Goal: Information Seeking & Learning: Learn about a topic

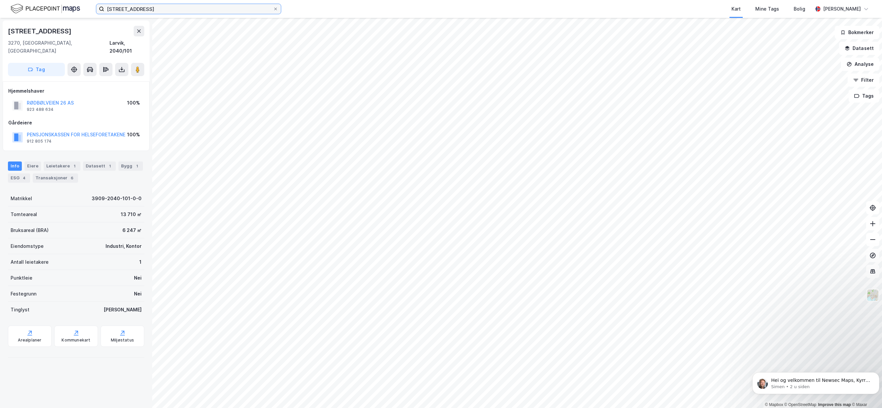
click at [196, 12] on input "[STREET_ADDRESS]" at bounding box center [188, 9] width 169 height 10
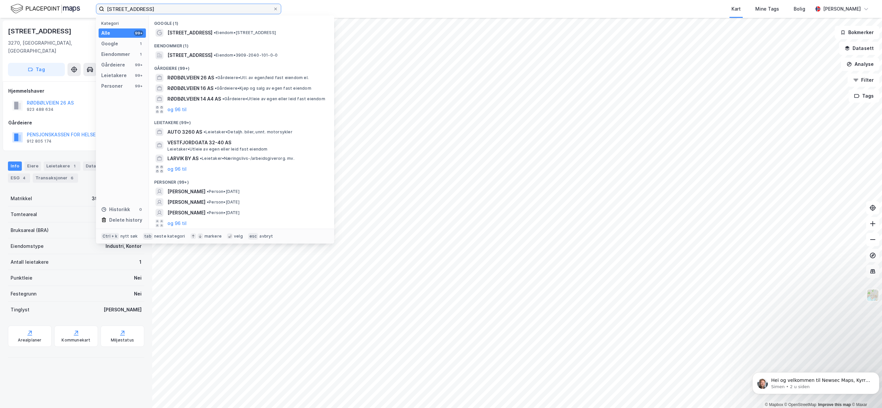
click at [196, 12] on input "[STREET_ADDRESS]" at bounding box center [188, 9] width 169 height 10
paste input "Gamle Tindlundvei 3"
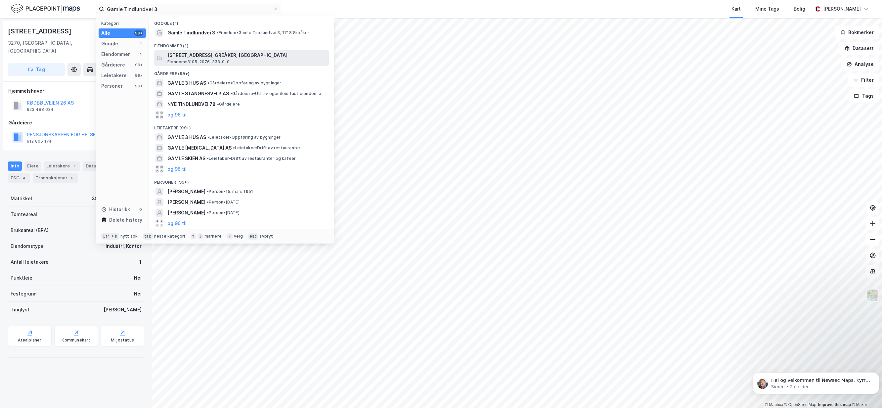
click at [198, 56] on span "[STREET_ADDRESS], GREÅKER, [GEOGRAPHIC_DATA]" at bounding box center [246, 55] width 159 height 8
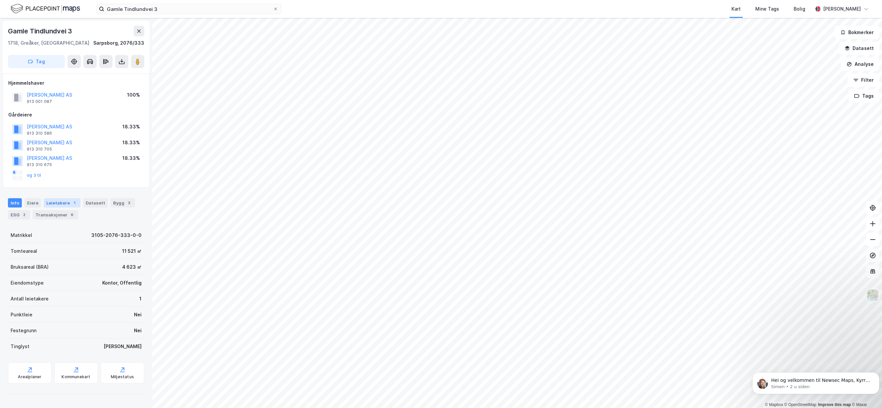
click at [65, 203] on div "Leietakere 1" at bounding box center [62, 202] width 37 height 9
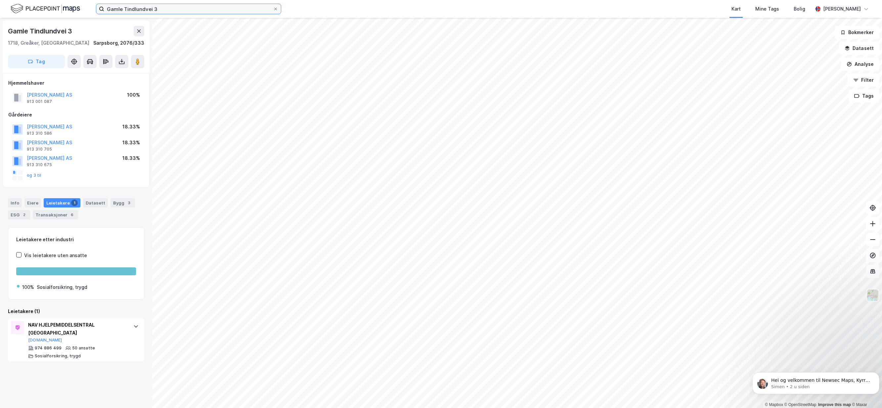
click at [166, 13] on input "Gamle Tindlundvei 3" at bounding box center [188, 9] width 169 height 10
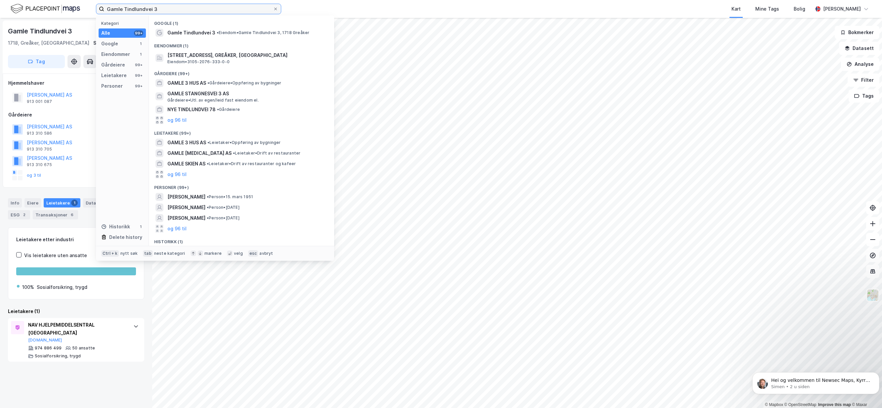
click at [166, 13] on input "Gamle Tindlundvei 3" at bounding box center [188, 9] width 169 height 10
paste input "[STREET_ADDRESS]"
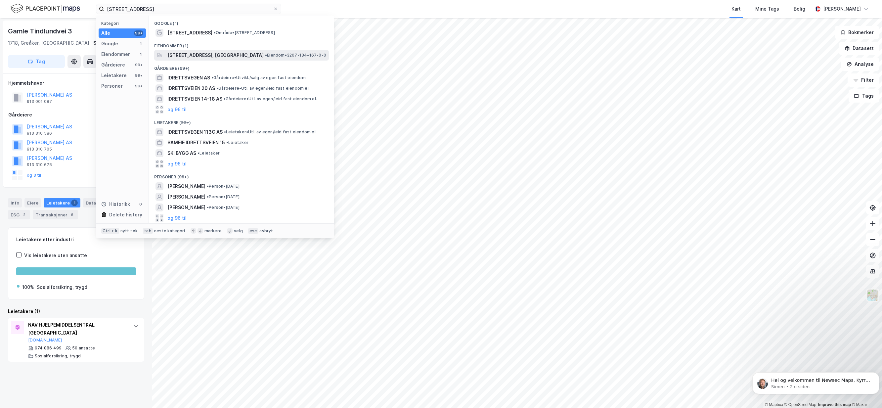
click at [191, 52] on span "[STREET_ADDRESS], [GEOGRAPHIC_DATA]" at bounding box center [215, 55] width 96 height 8
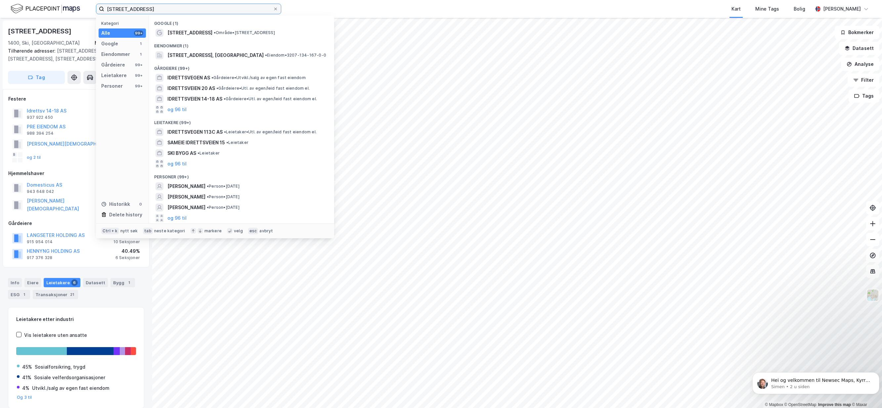
click at [177, 11] on input "[STREET_ADDRESS]" at bounding box center [188, 9] width 169 height 10
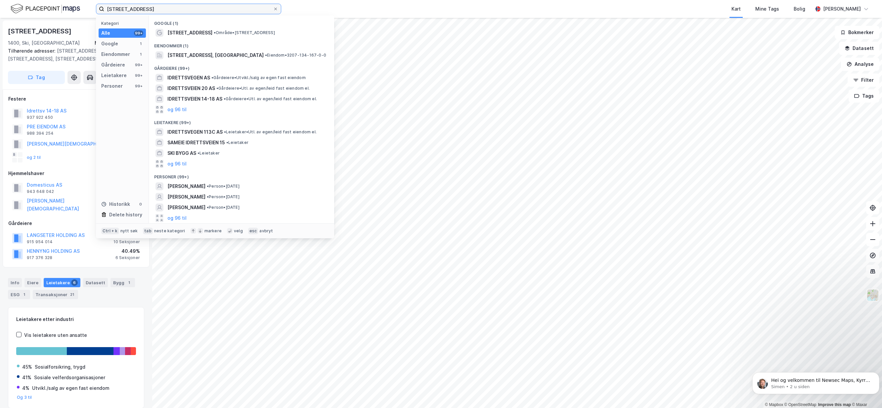
paste input "Leiraveien 7, 2000 Lillestrøm"
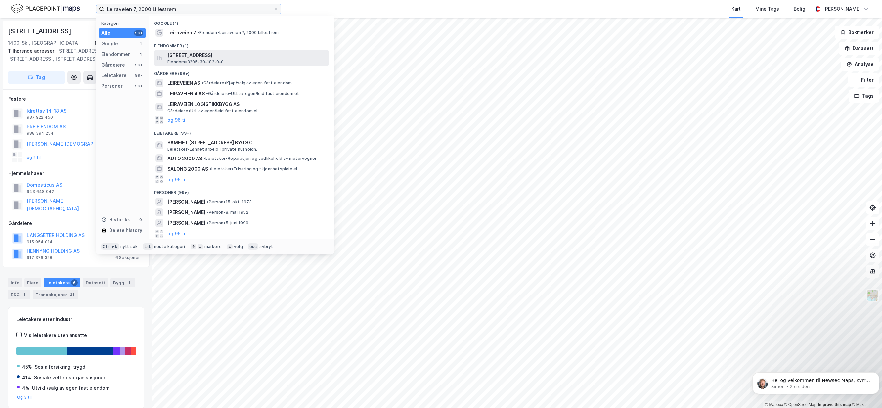
type input "Leiraveien 7, 2000 Lillestrøm"
click at [192, 56] on span "[STREET_ADDRESS]" at bounding box center [246, 55] width 159 height 8
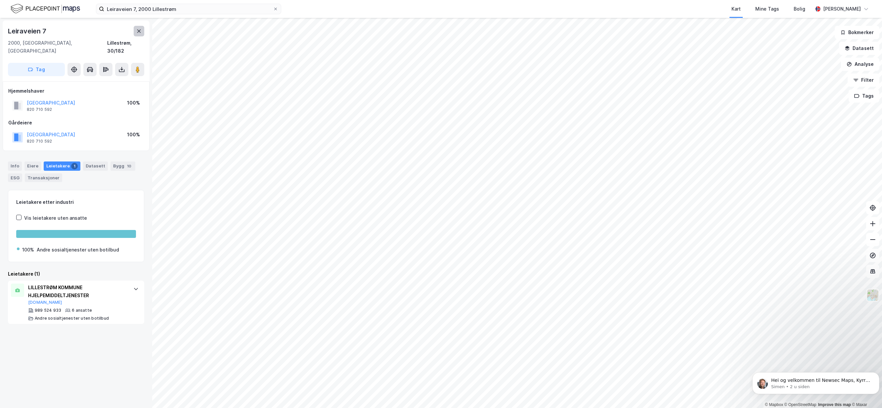
click at [142, 33] on button at bounding box center [139, 31] width 11 height 11
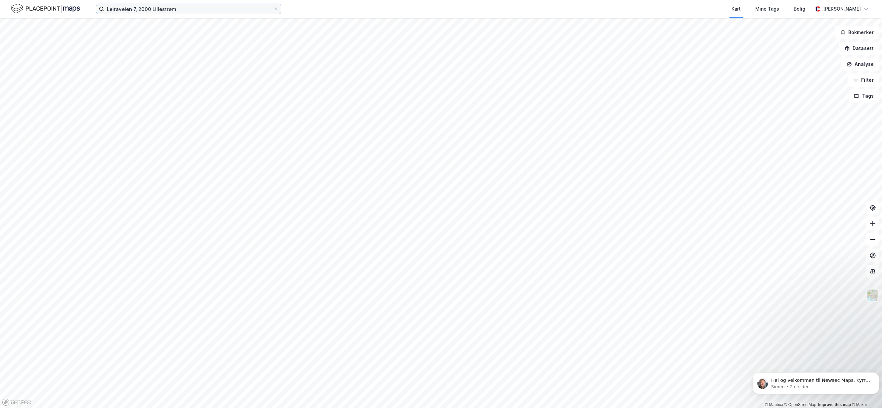
click at [187, 8] on input "Leiraveien 7, 2000 Lillestrøm" at bounding box center [188, 9] width 169 height 10
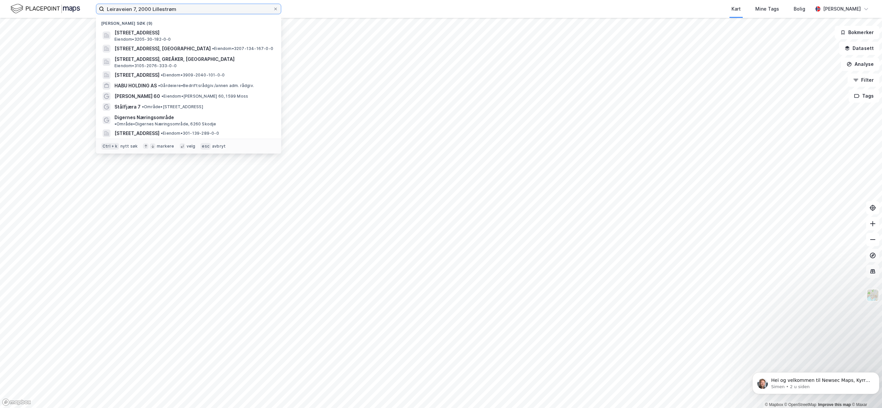
click at [187, 8] on input "Leiraveien 7, 2000 Lillestrøm" at bounding box center [188, 9] width 169 height 10
paste input "SUNDET EIENDOM AS"
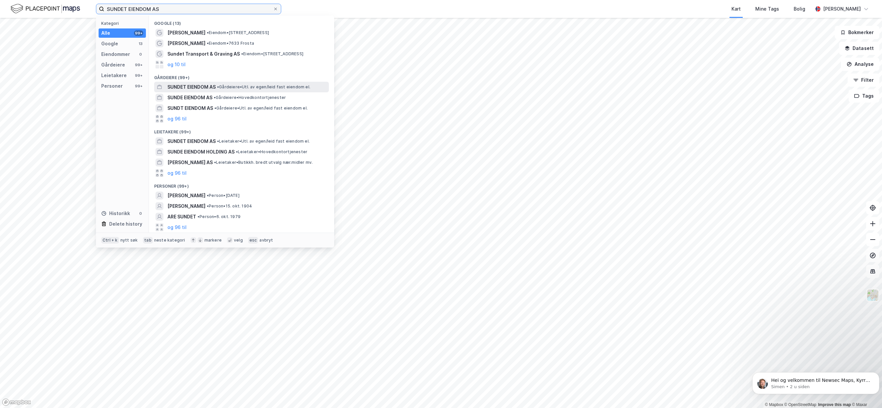
type input "SUNDET EIENDOM AS"
click at [200, 86] on span "SUNDET EIENDOM AS" at bounding box center [191, 87] width 48 height 8
